Goal: Information Seeking & Learning: Find specific fact

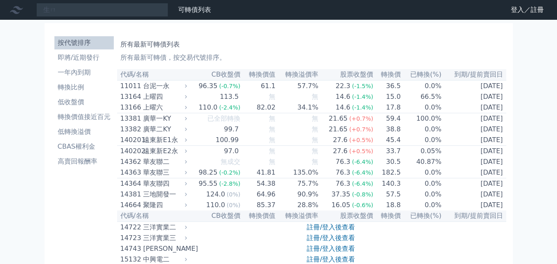
type input "生"
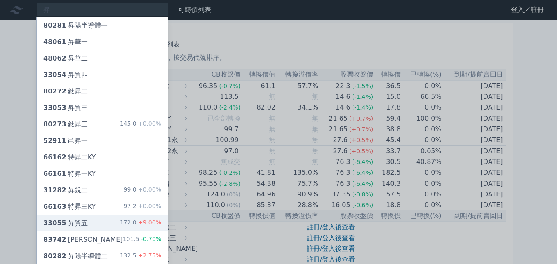
type input "昇"
click at [69, 221] on div "33055 昇貿五" at bounding box center [65, 224] width 45 height 10
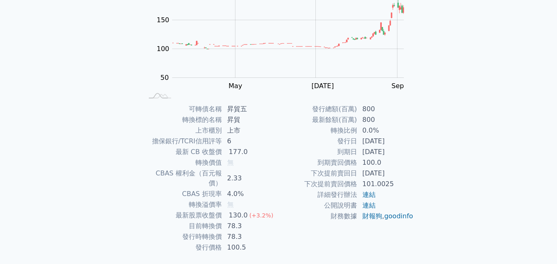
scroll to position [118, 0]
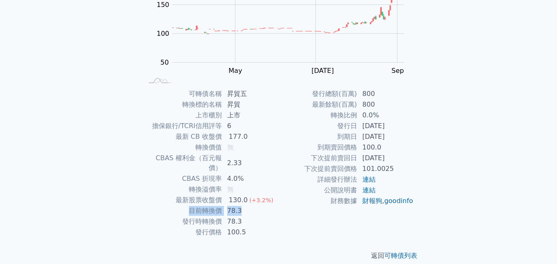
drag, startPoint x: 202, startPoint y: 205, endPoint x: 272, endPoint y: 206, distance: 69.7
click at [271, 206] on tr "目前轉換價 78.3" at bounding box center [210, 211] width 135 height 11
click at [272, 206] on td "78.3" at bounding box center [250, 211] width 56 height 11
